Goal: Task Accomplishment & Management: Use online tool/utility

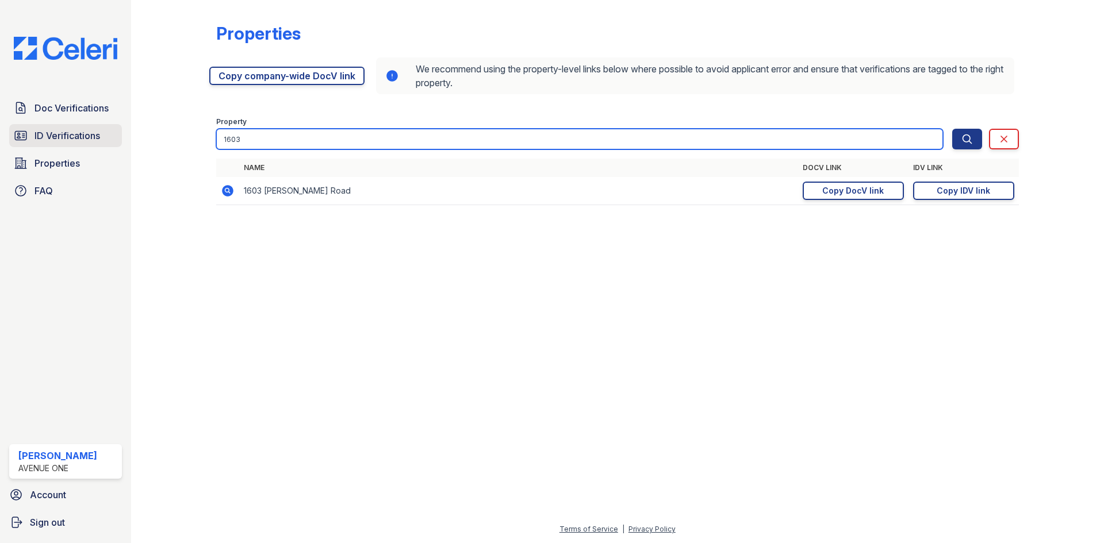
drag, startPoint x: 293, startPoint y: 144, endPoint x: 91, endPoint y: 140, distance: 201.3
click at [91, 140] on div "Doc Verifications ID Verifications Properties FAQ Marina Robles Avenue One Acco…" at bounding box center [552, 271] width 1104 height 543
type input "1823"
click at [952, 129] on button "Search" at bounding box center [967, 139] width 30 height 21
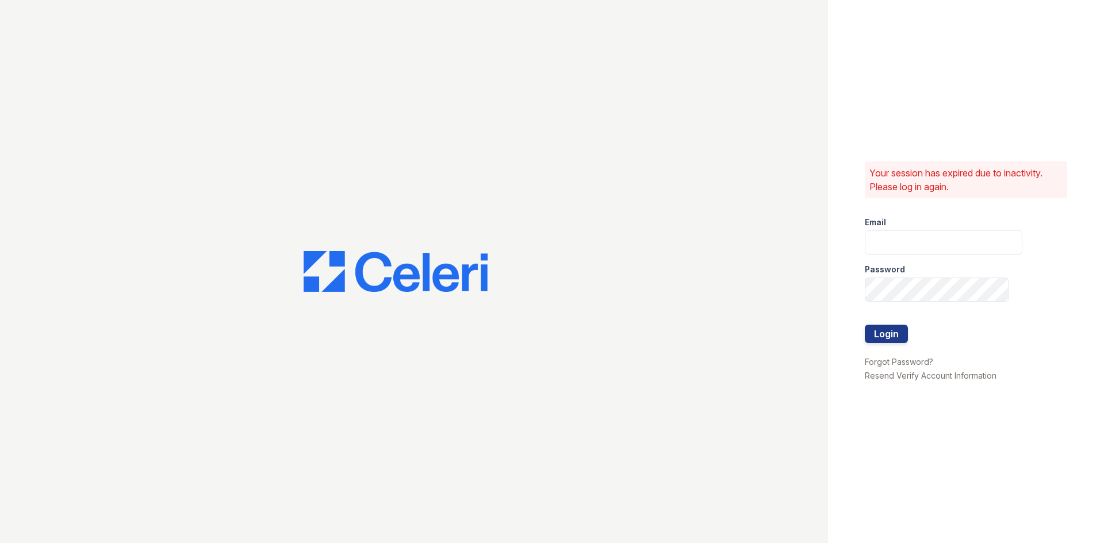
type input "apps3@av1m.com"
click at [897, 324] on div at bounding box center [944, 313] width 158 height 23
click at [896, 328] on button "Login" at bounding box center [886, 334] width 43 height 18
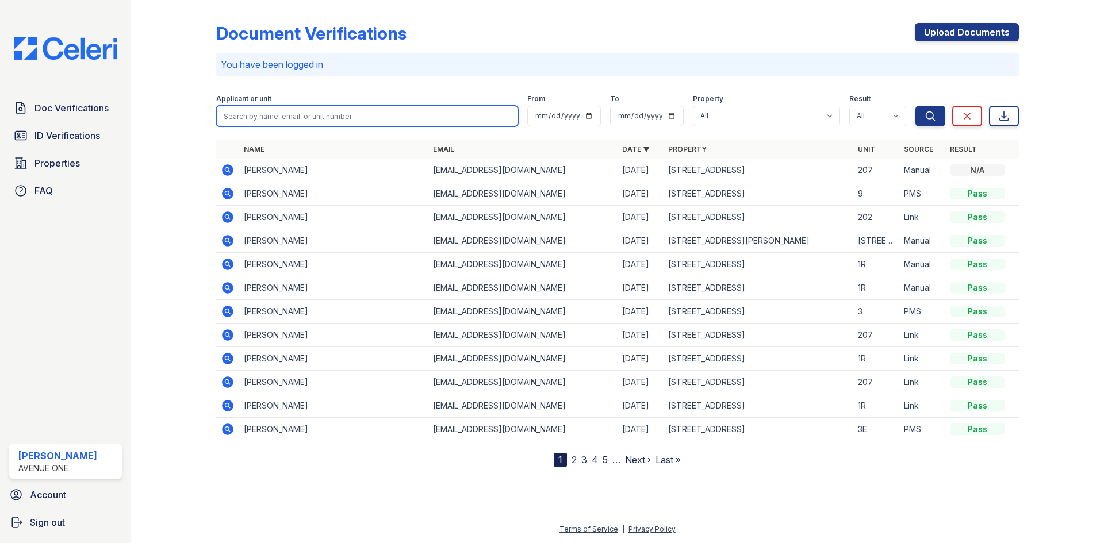
click at [298, 110] on input "search" at bounding box center [367, 116] width 302 height 21
type input "18"
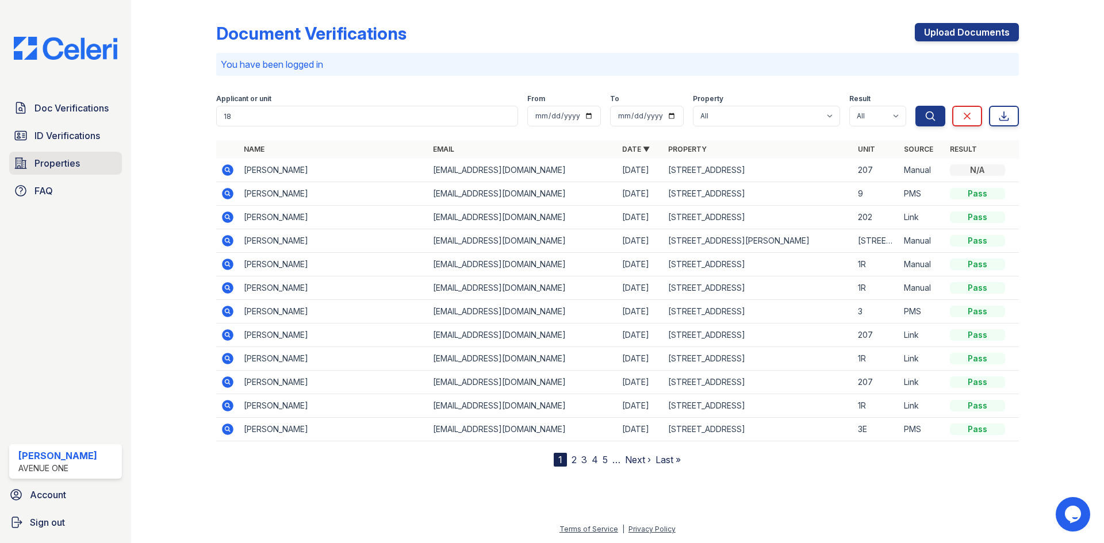
click at [51, 167] on span "Properties" at bounding box center [56, 163] width 45 height 14
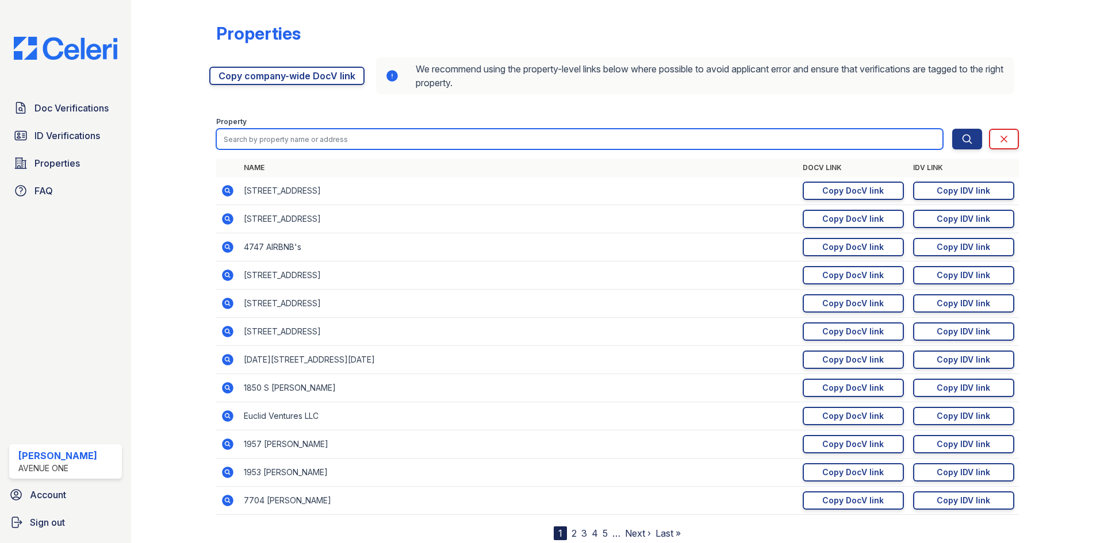
click at [326, 141] on input "search" at bounding box center [579, 139] width 727 height 21
type input "1823"
click at [952, 129] on button "Search" at bounding box center [967, 139] width 30 height 21
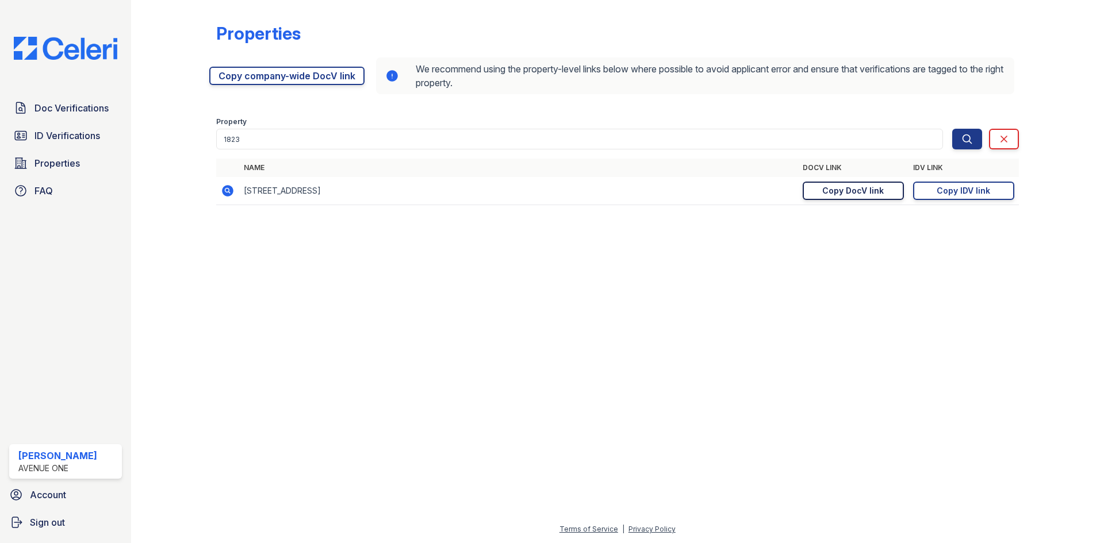
click at [836, 191] on div "Copy DocV link" at bounding box center [853, 190] width 62 height 11
click at [848, 190] on div "Copy DocV link" at bounding box center [853, 190] width 62 height 11
drag, startPoint x: 943, startPoint y: 190, endPoint x: 841, endPoint y: 234, distance: 111.8
click at [943, 190] on div "Copy IDV link" at bounding box center [963, 190] width 53 height 11
